Goal: Information Seeking & Learning: Understand process/instructions

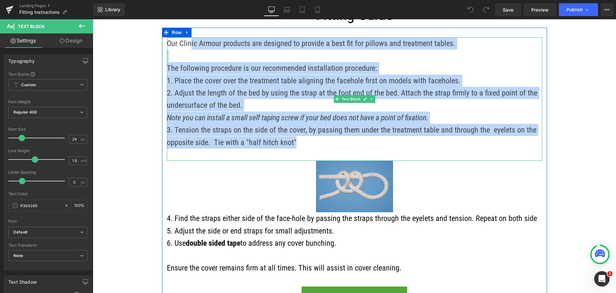
drag, startPoint x: 296, startPoint y: 143, endPoint x: 188, endPoint y: 42, distance: 147.5
click at [188, 42] on div "Our Clinic Armour products are designed to provide a best fit for pillows and t…" at bounding box center [355, 98] width 376 height 123
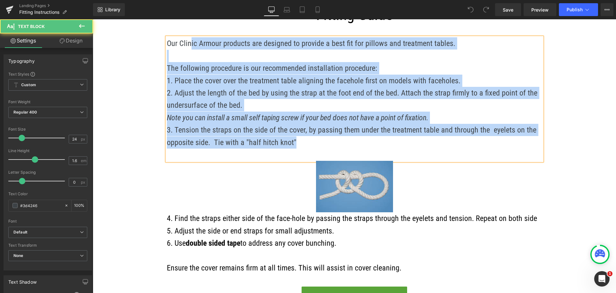
click at [217, 50] on p "Our Clinic Armour products are designed to provide a best fit for pillows and t…" at bounding box center [355, 49] width 376 height 25
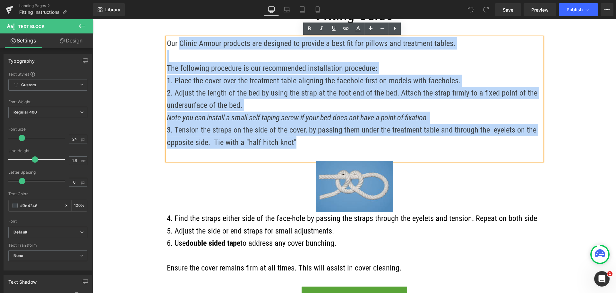
drag, startPoint x: 295, startPoint y: 143, endPoint x: 178, endPoint y: 46, distance: 151.7
click at [178, 46] on div "Our Clinic Armour products are designed to provide a best fit for pillows and t…" at bounding box center [355, 98] width 376 height 123
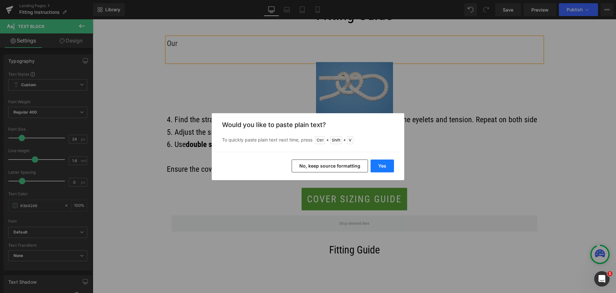
click at [380, 162] on button "Yes" at bounding box center [382, 165] width 23 height 13
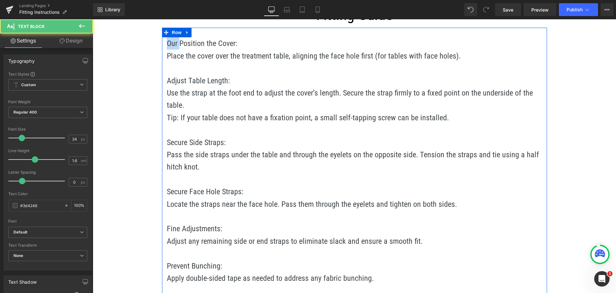
drag, startPoint x: 178, startPoint y: 43, endPoint x: 162, endPoint y: 42, distance: 16.1
click at [162, 42] on div "Our Position the Cover: Place the cover over the treatment table, aligning the …" at bounding box center [354, 284] width 385 height 495
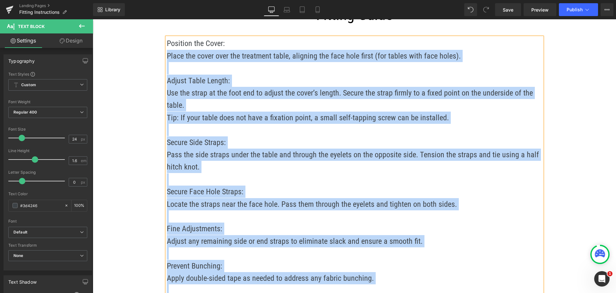
drag, startPoint x: 232, startPoint y: 44, endPoint x: 163, endPoint y: 43, distance: 68.7
click at [167, 43] on div "Position the Cover: Place the cover over the treatment table, aligning the face…" at bounding box center [355, 185] width 376 height 296
click at [249, 39] on p "Position the Cover:" at bounding box center [355, 43] width 376 height 12
drag, startPoint x: 240, startPoint y: 45, endPoint x: 166, endPoint y: 43, distance: 74.8
click at [167, 43] on div "Position the Cover: Place the cover over the treatment table, aligning the face…" at bounding box center [355, 185] width 376 height 296
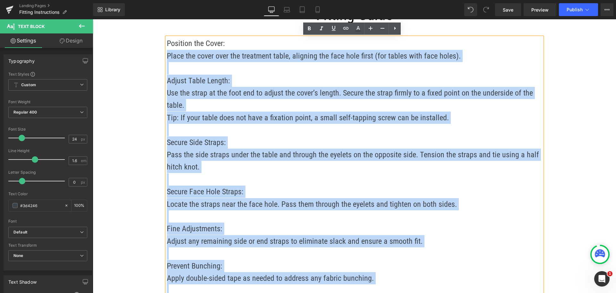
click at [249, 44] on p "Position the Cover:" at bounding box center [355, 43] width 376 height 12
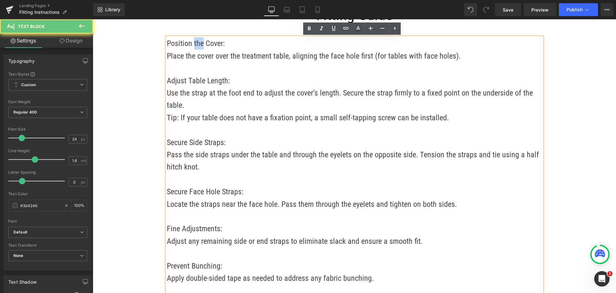
drag, startPoint x: 197, startPoint y: 44, endPoint x: 191, endPoint y: 43, distance: 5.5
click at [191, 43] on p "Position the Cover:" at bounding box center [355, 43] width 376 height 12
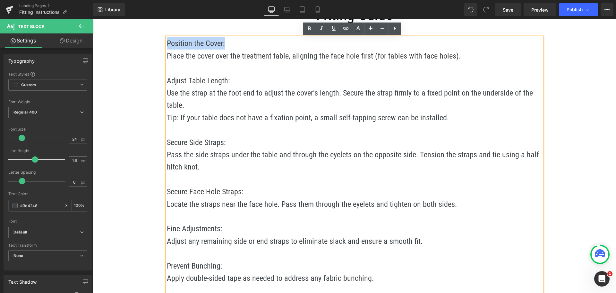
drag, startPoint x: 223, startPoint y: 42, endPoint x: 166, endPoint y: 41, distance: 56.5
click at [167, 41] on p "Position the Cover:" at bounding box center [355, 43] width 376 height 12
click at [308, 28] on icon at bounding box center [310, 29] width 8 height 8
click at [294, 74] on p at bounding box center [355, 68] width 376 height 12
drag, startPoint x: 237, startPoint y: 79, endPoint x: 166, endPoint y: 82, distance: 71.0
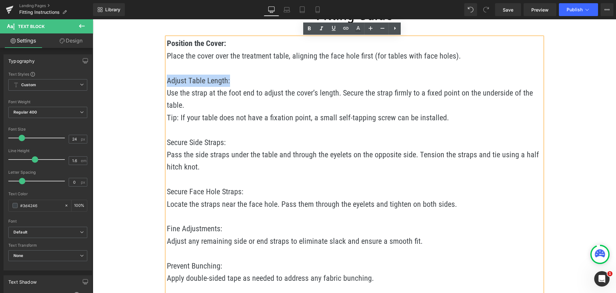
click at [167, 82] on p "Adjust Table Length:" at bounding box center [355, 80] width 376 height 12
click at [309, 31] on icon at bounding box center [310, 29] width 8 height 8
drag, startPoint x: 225, startPoint y: 143, endPoint x: 165, endPoint y: 143, distance: 60.4
click at [167, 143] on p "Secure Side Straps:" at bounding box center [355, 142] width 376 height 12
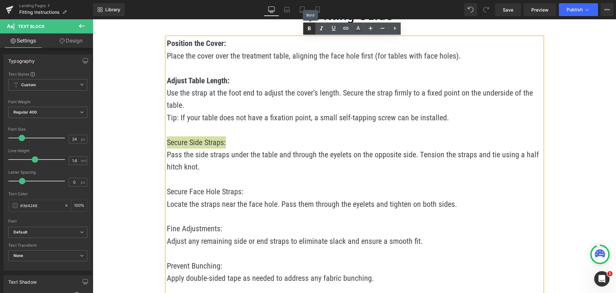
click at [309, 31] on icon at bounding box center [310, 29] width 8 height 8
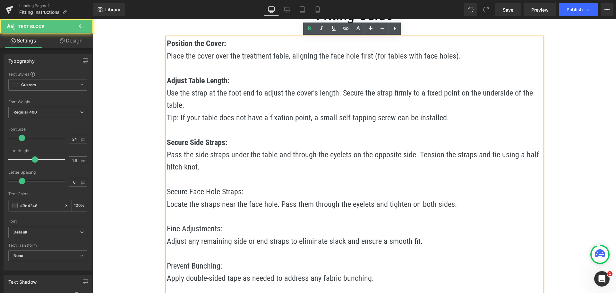
click at [205, 72] on p at bounding box center [355, 68] width 376 height 12
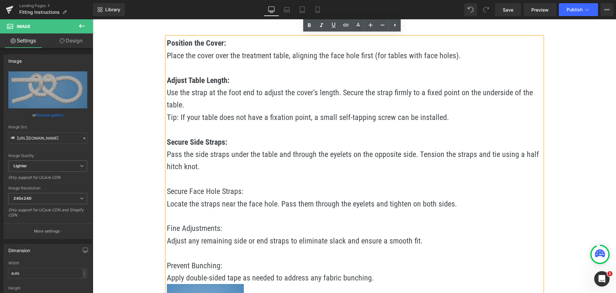
scroll to position [128, 0]
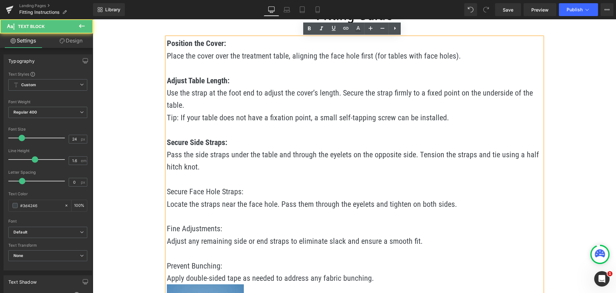
drag, startPoint x: 232, startPoint y: 288, endPoint x: 249, endPoint y: 286, distance: 17.4
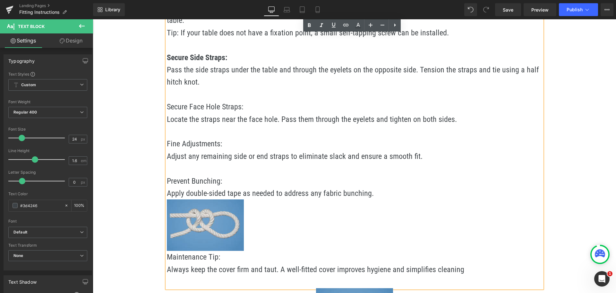
scroll to position [225, 0]
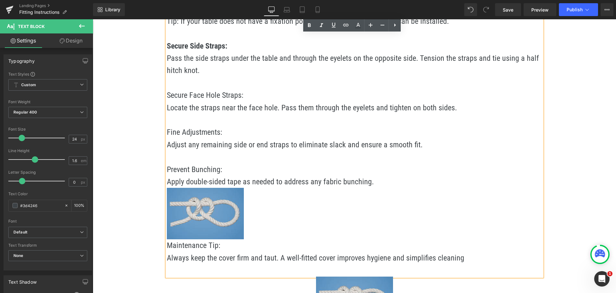
click at [208, 222] on img at bounding box center [205, 213] width 77 height 51
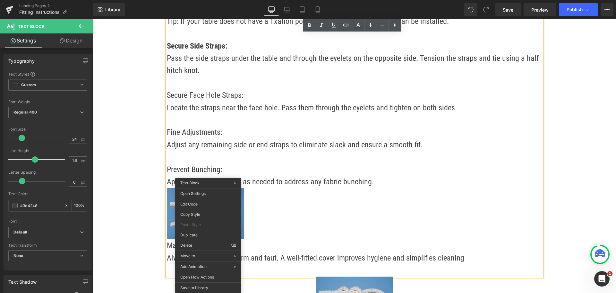
click at [300, 208] on p at bounding box center [355, 213] width 376 height 51
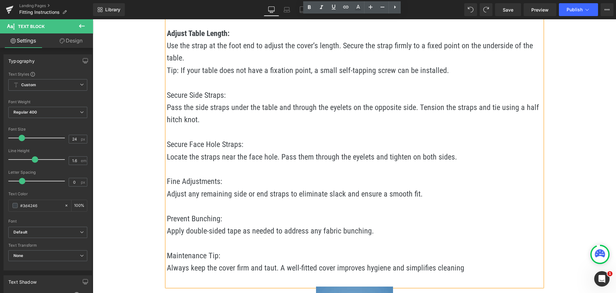
scroll to position [183, 0]
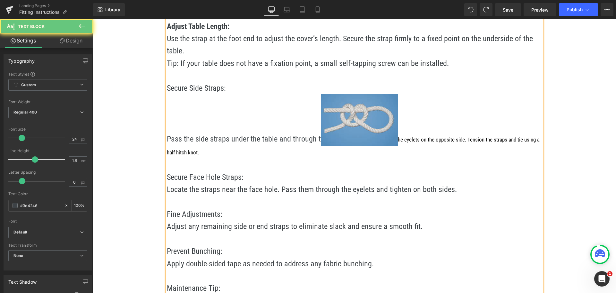
click at [339, 99] on img at bounding box center [359, 119] width 77 height 51
click at [355, 110] on img at bounding box center [359, 119] width 77 height 51
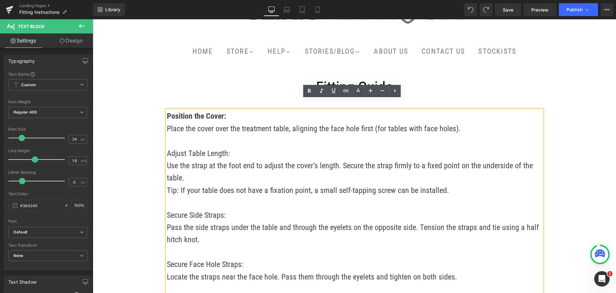
scroll to position [54, 0]
